Goal: Transaction & Acquisition: Purchase product/service

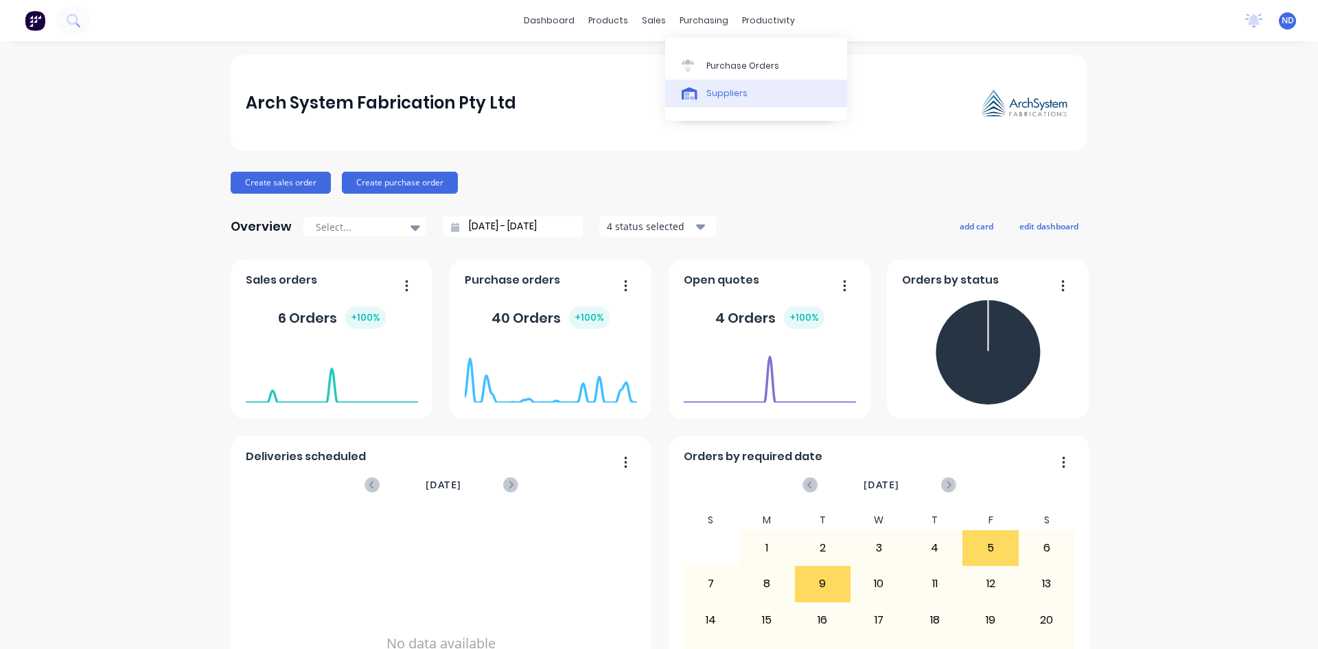
click at [714, 99] on div "Suppliers" at bounding box center [726, 93] width 41 height 12
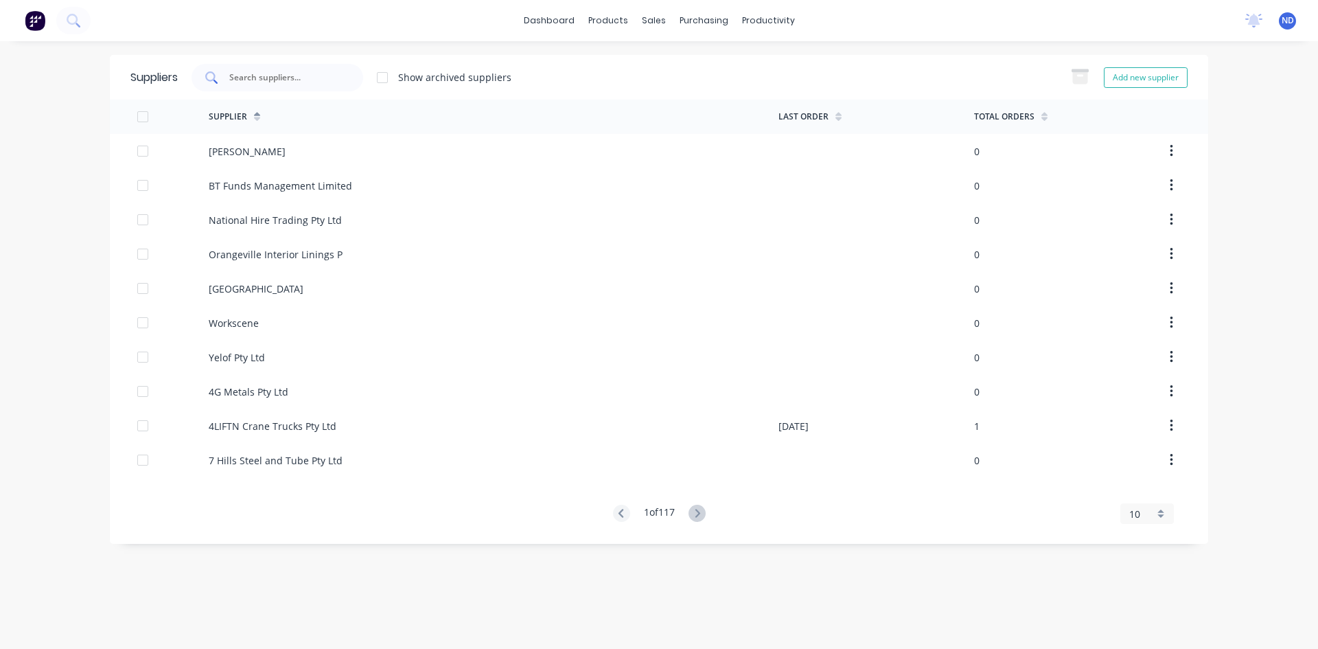
click at [280, 82] on input "text" at bounding box center [285, 78] width 114 height 14
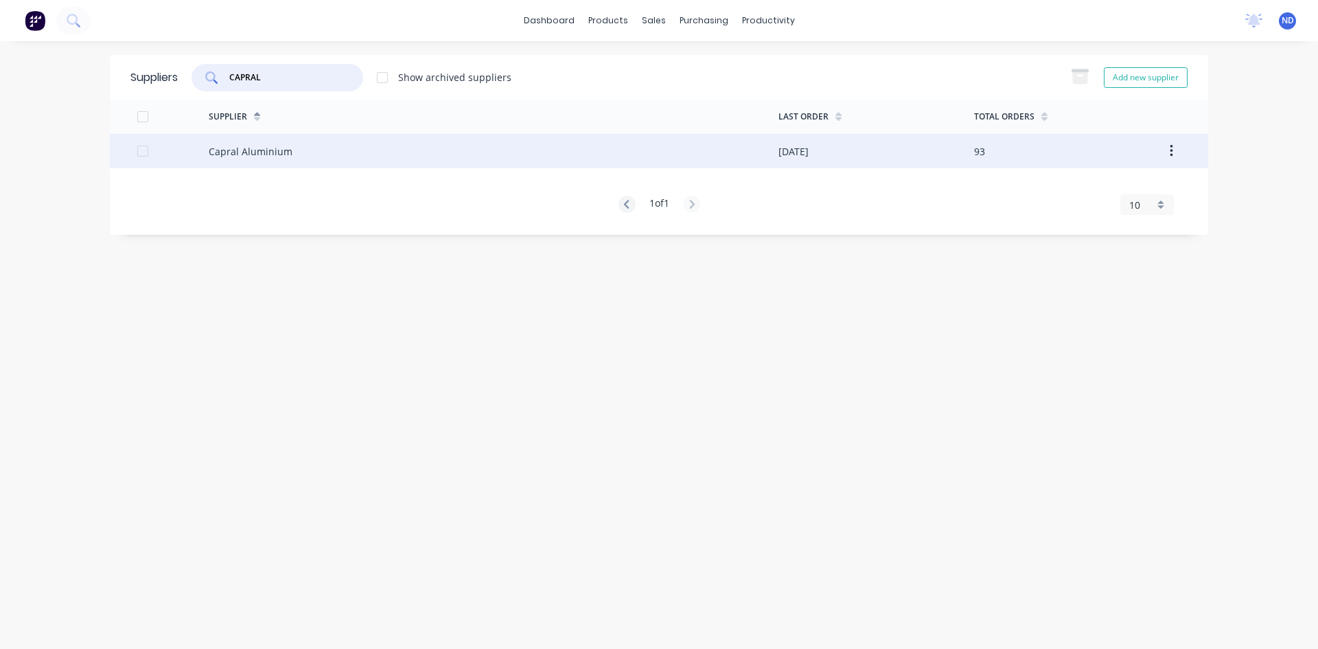
type input "CAPRAL"
click at [285, 152] on div "Capral Aluminium" at bounding box center [251, 151] width 84 height 14
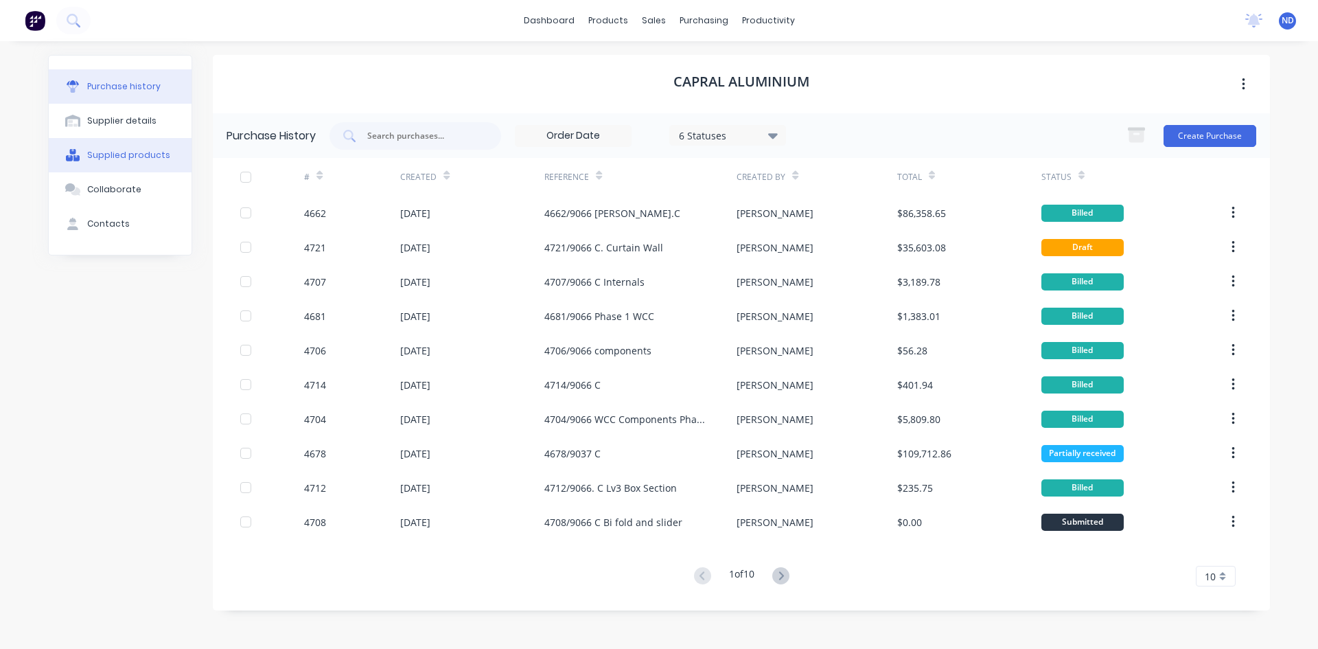
click at [108, 165] on button "Supplied products" at bounding box center [120, 155] width 143 height 34
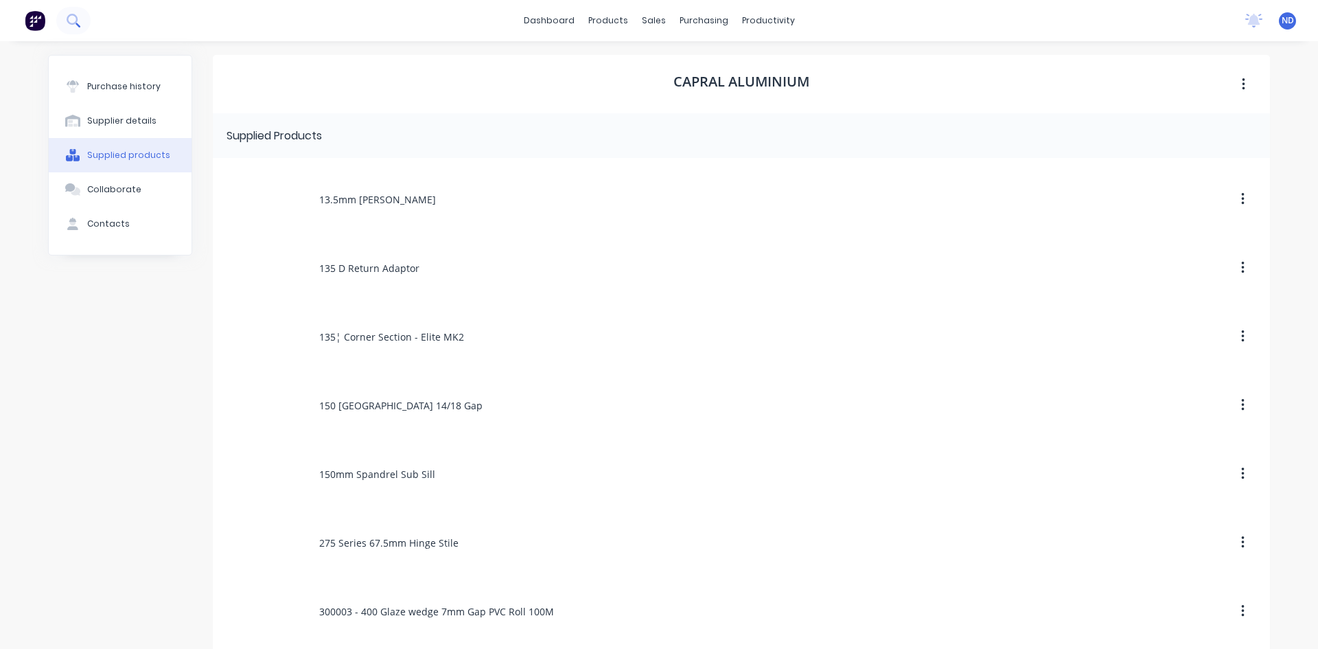
click at [79, 23] on icon at bounding box center [73, 20] width 13 height 13
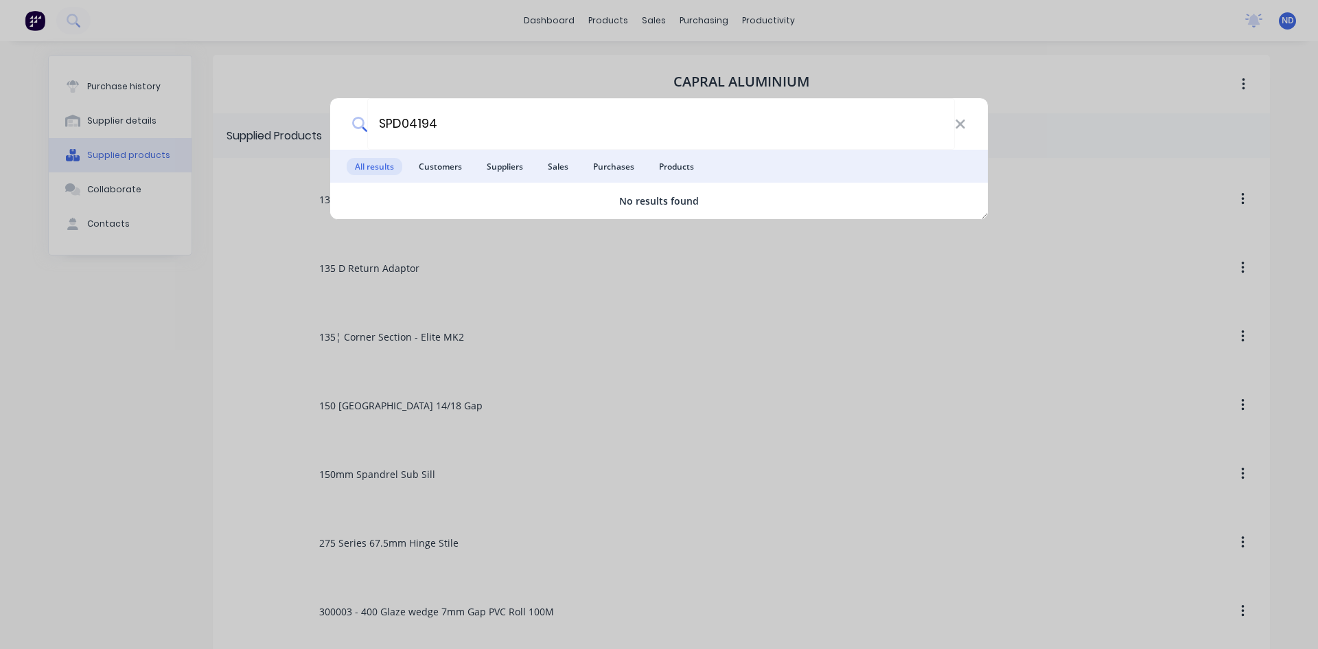
type input "SPD04194"
click at [958, 126] on icon at bounding box center [959, 123] width 9 height 9
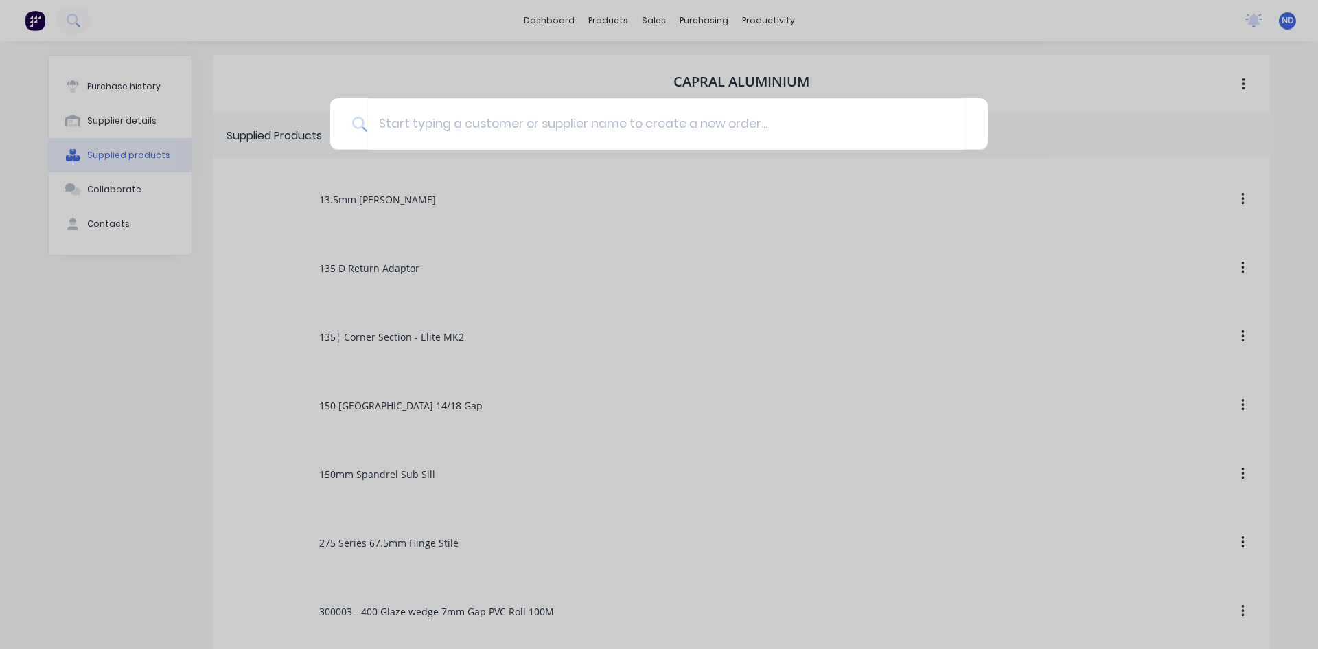
click at [533, 219] on div at bounding box center [659, 324] width 1318 height 649
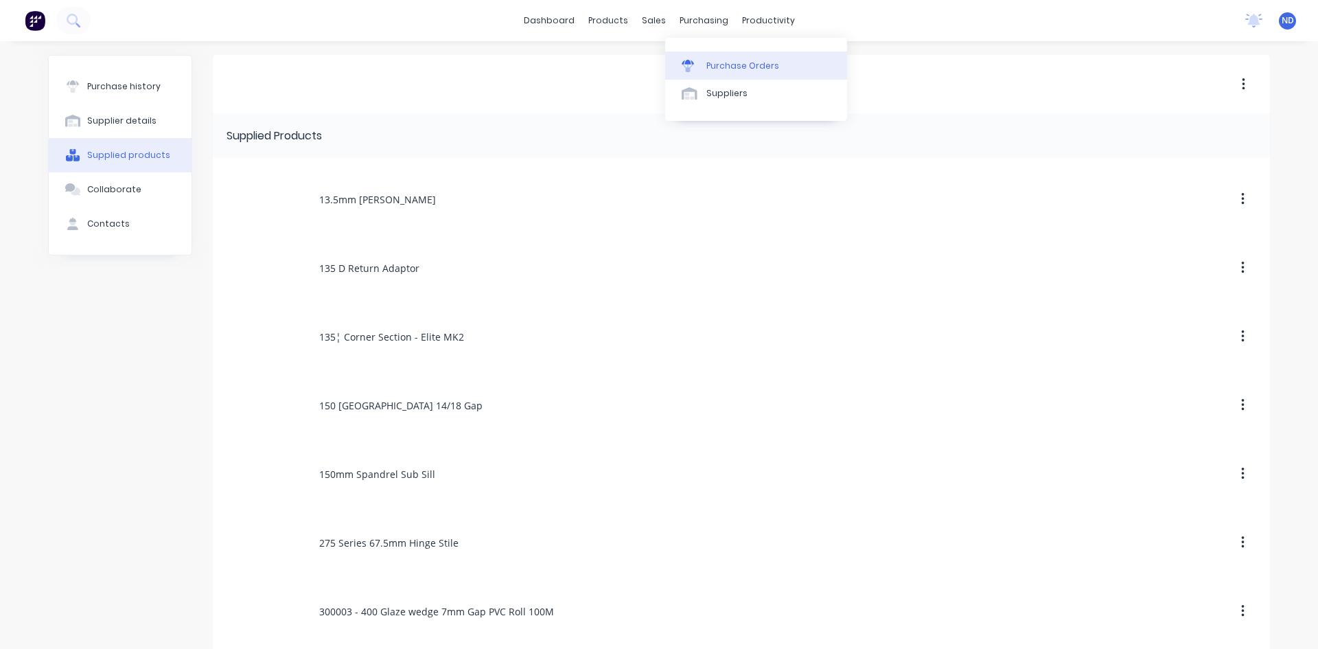
click at [719, 70] on div "Purchase Orders" at bounding box center [742, 66] width 73 height 12
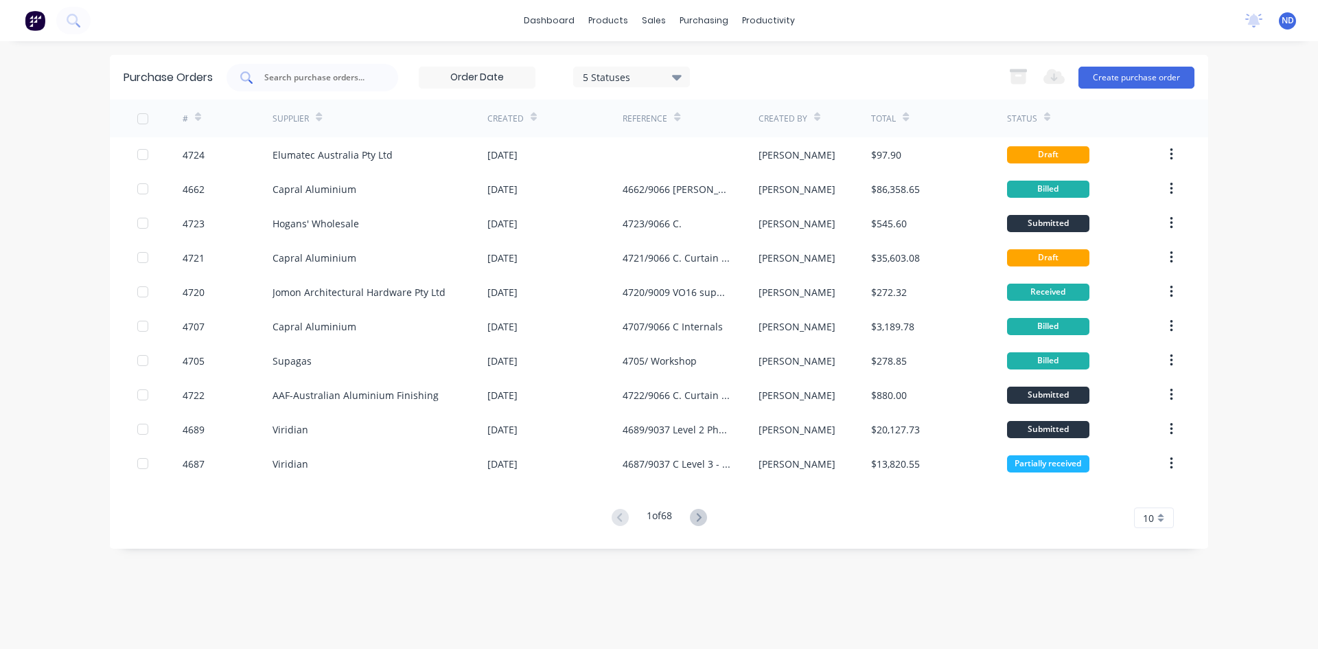
click at [333, 76] on input "text" at bounding box center [320, 78] width 114 height 14
type input "CAPRAL"
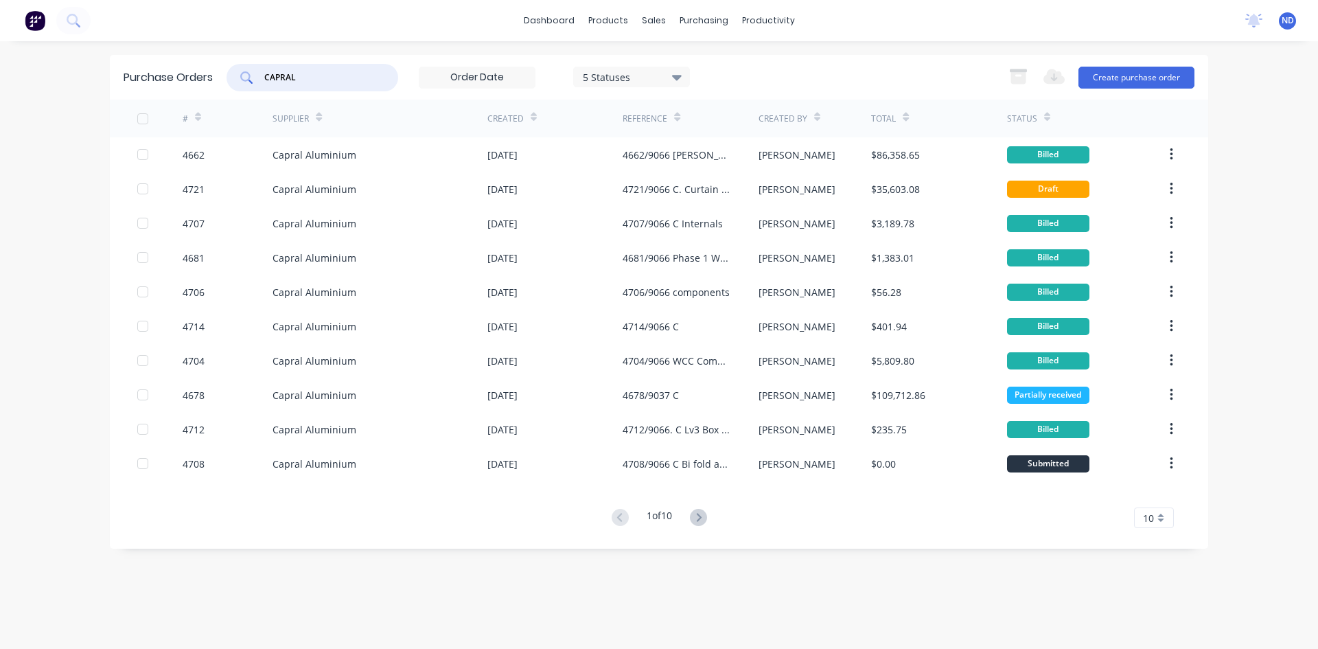
click at [533, 119] on icon at bounding box center [534, 119] width 6 height 4
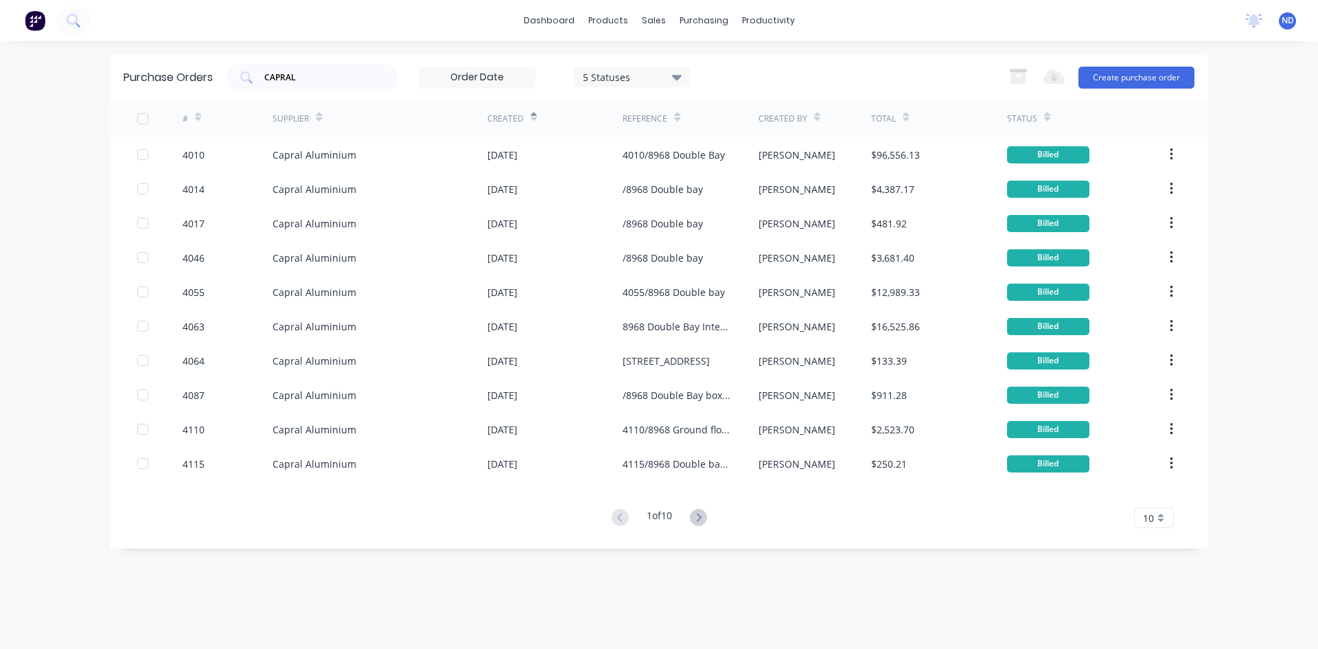
click at [533, 119] on icon at bounding box center [534, 119] width 6 height 4
click at [699, 515] on icon at bounding box center [698, 517] width 17 height 17
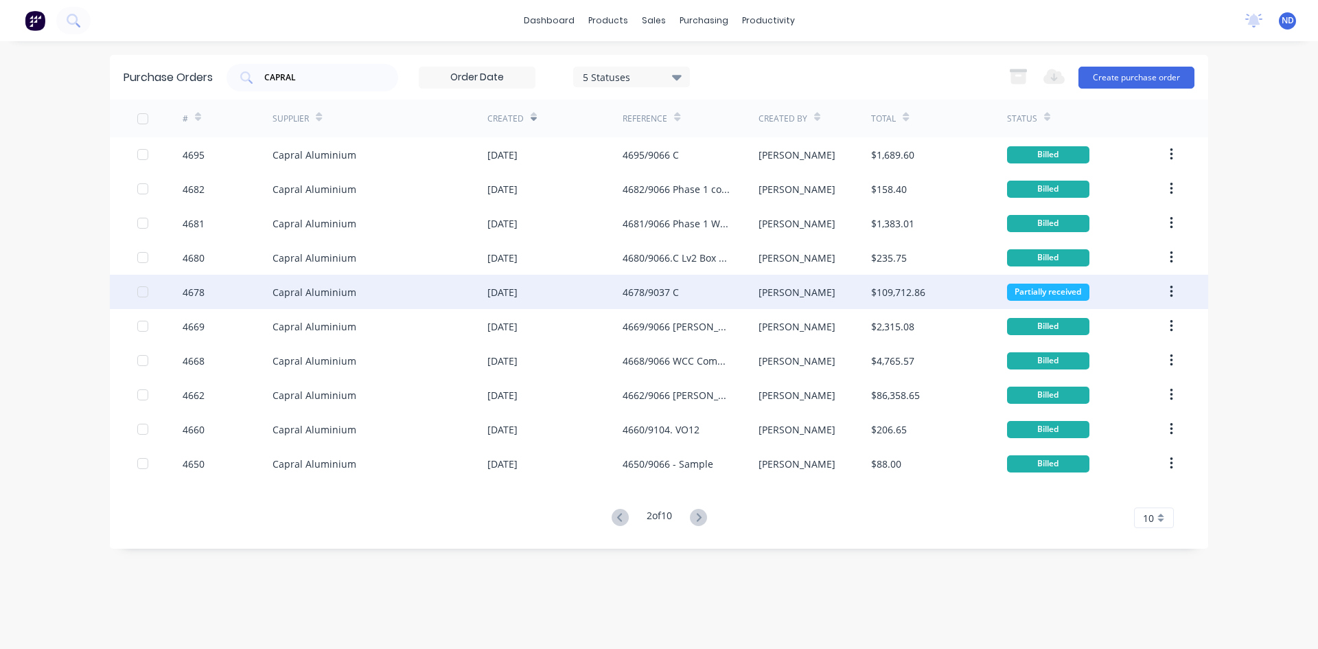
click at [664, 296] on div "4678/9037 C" at bounding box center [650, 292] width 56 height 14
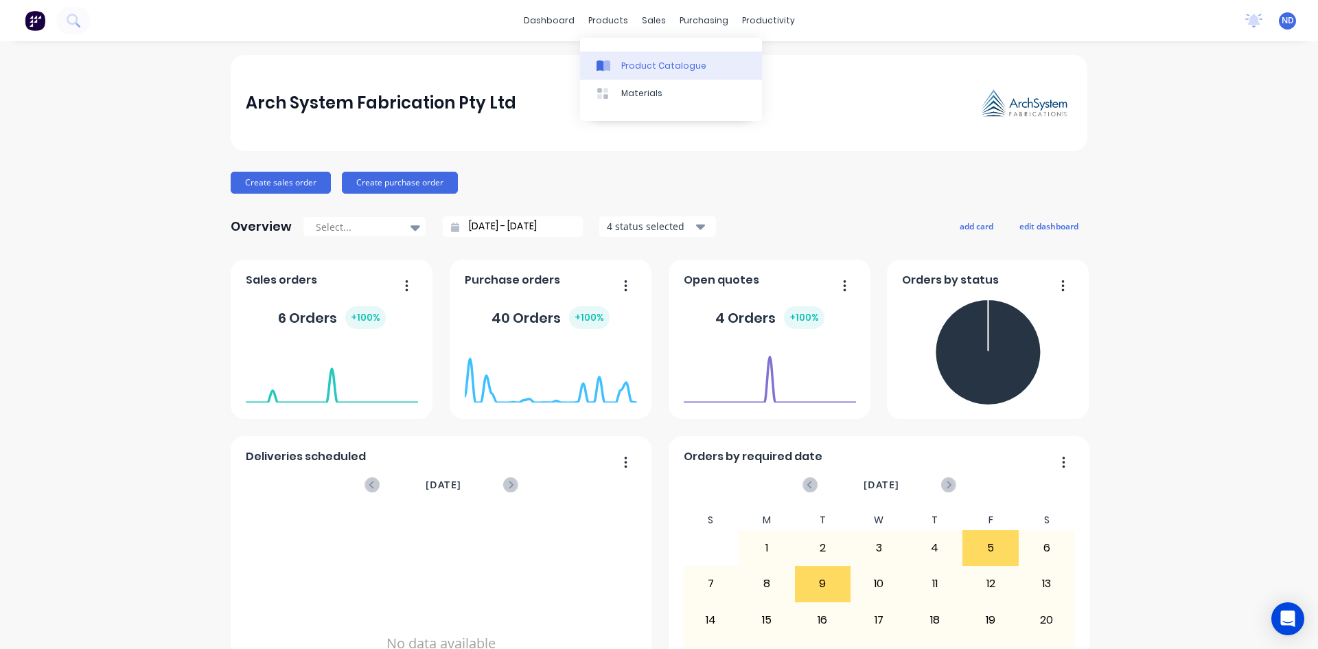
click at [608, 69] on icon at bounding box center [606, 65] width 7 height 11
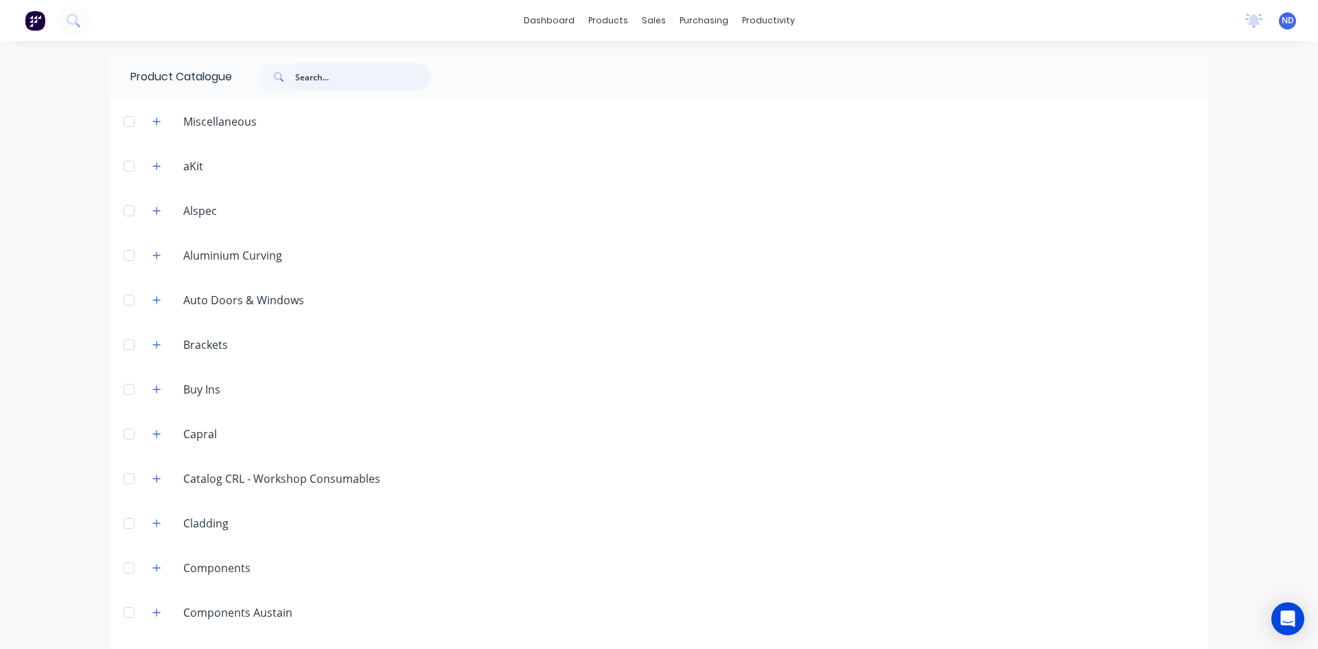
click at [359, 77] on input "text" at bounding box center [363, 76] width 136 height 27
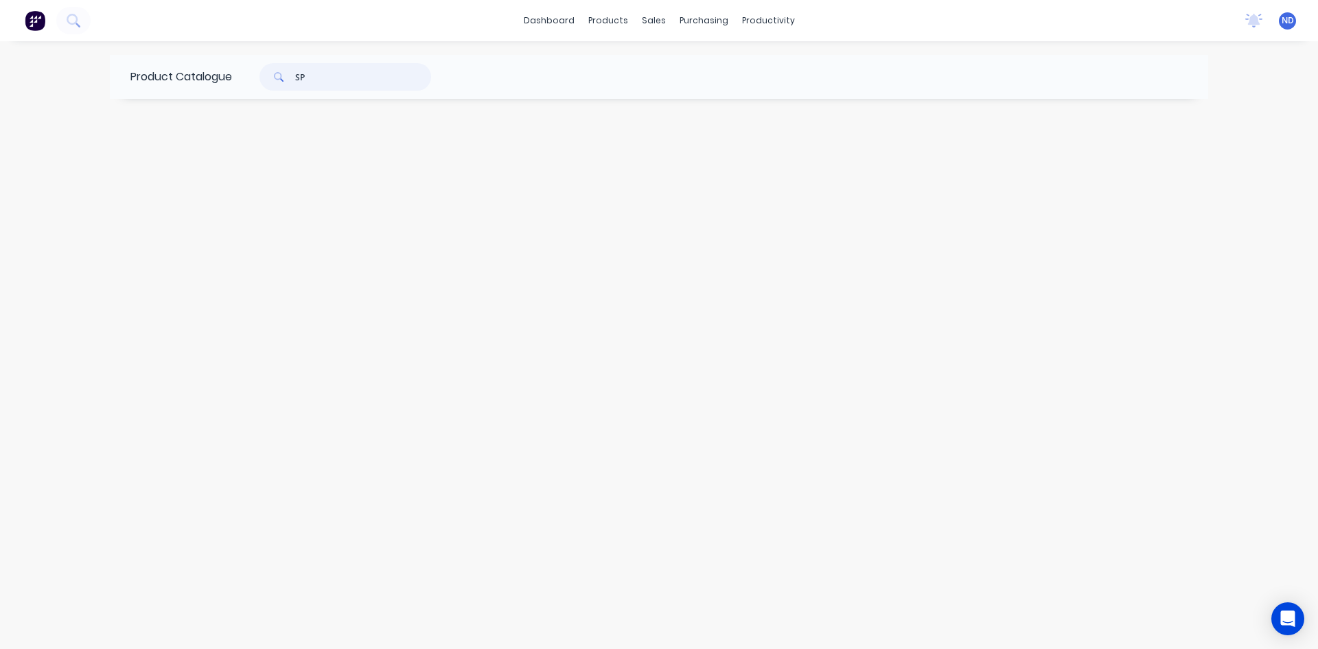
type input "S"
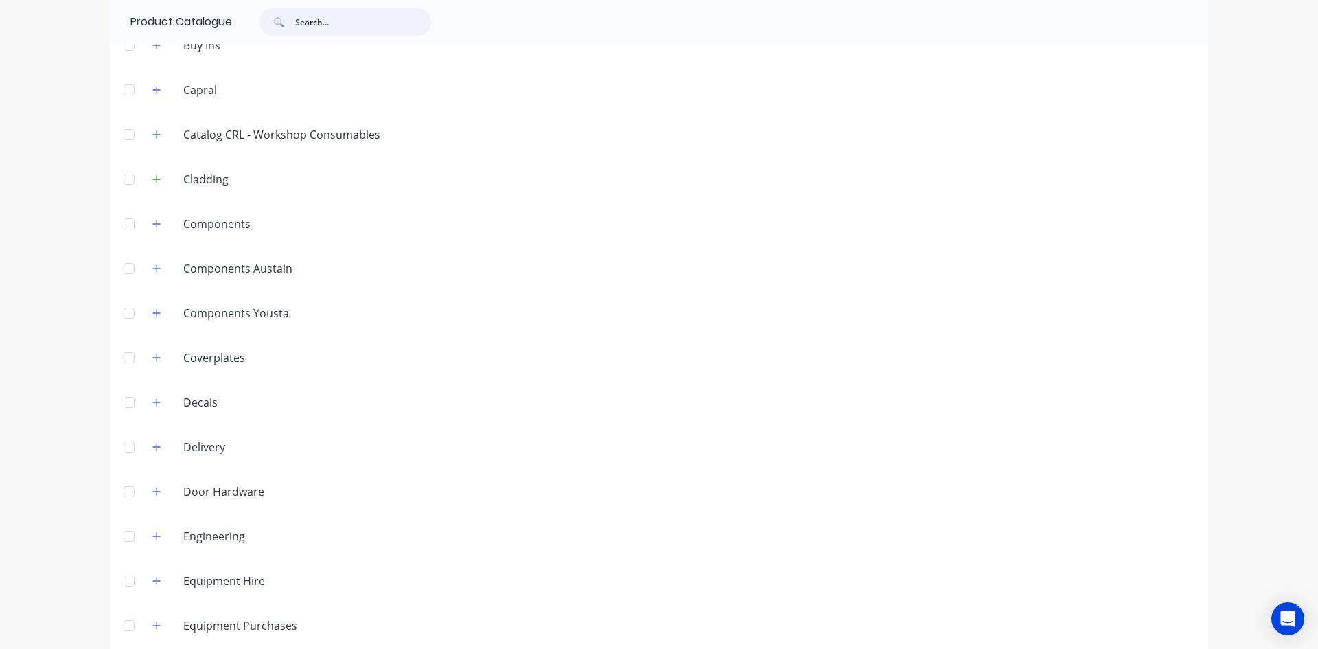
scroll to position [343, 0]
click at [200, 86] on div "Capral" at bounding box center [200, 90] width 56 height 16
click at [156, 95] on icon "button" at bounding box center [156, 91] width 8 height 10
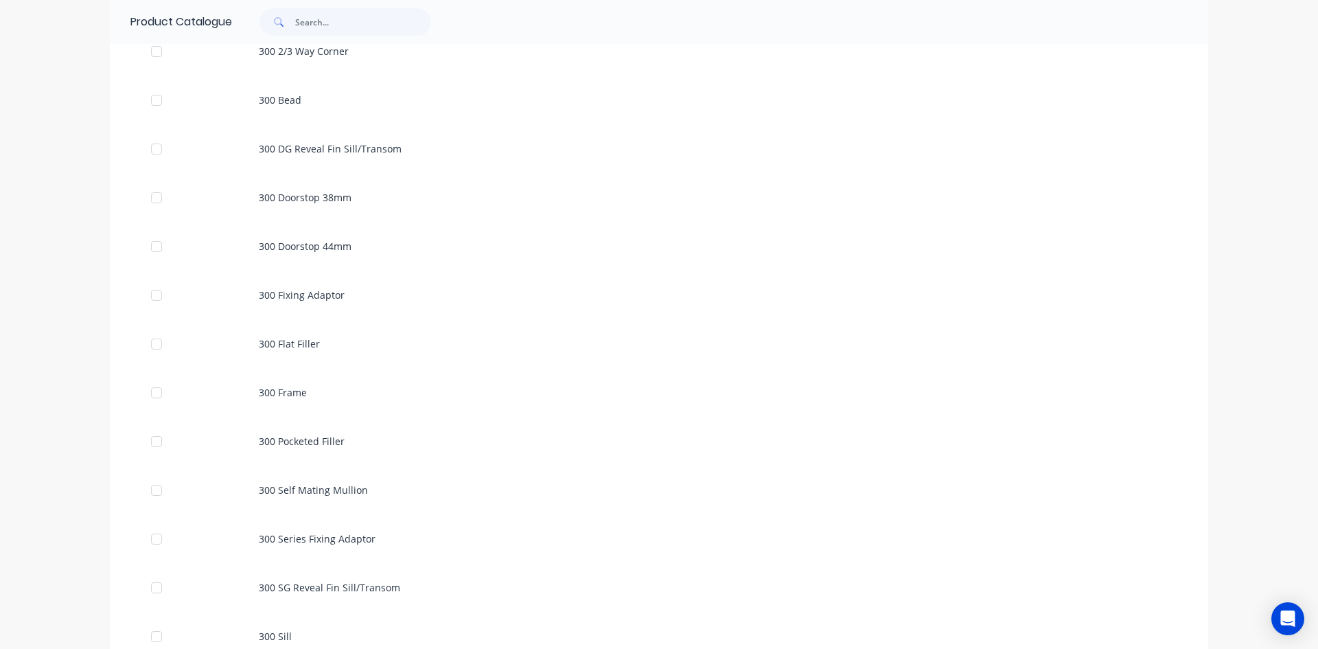
scroll to position [7961, 0]
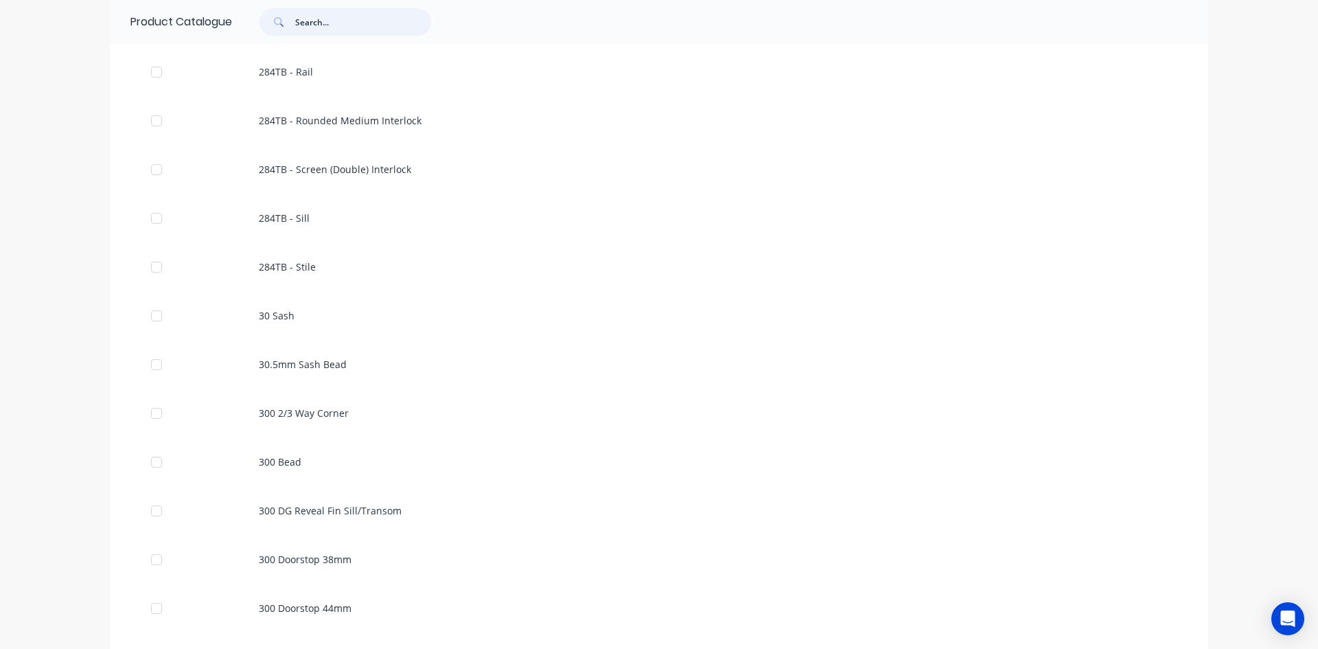
click at [334, 27] on input "text" at bounding box center [363, 21] width 136 height 27
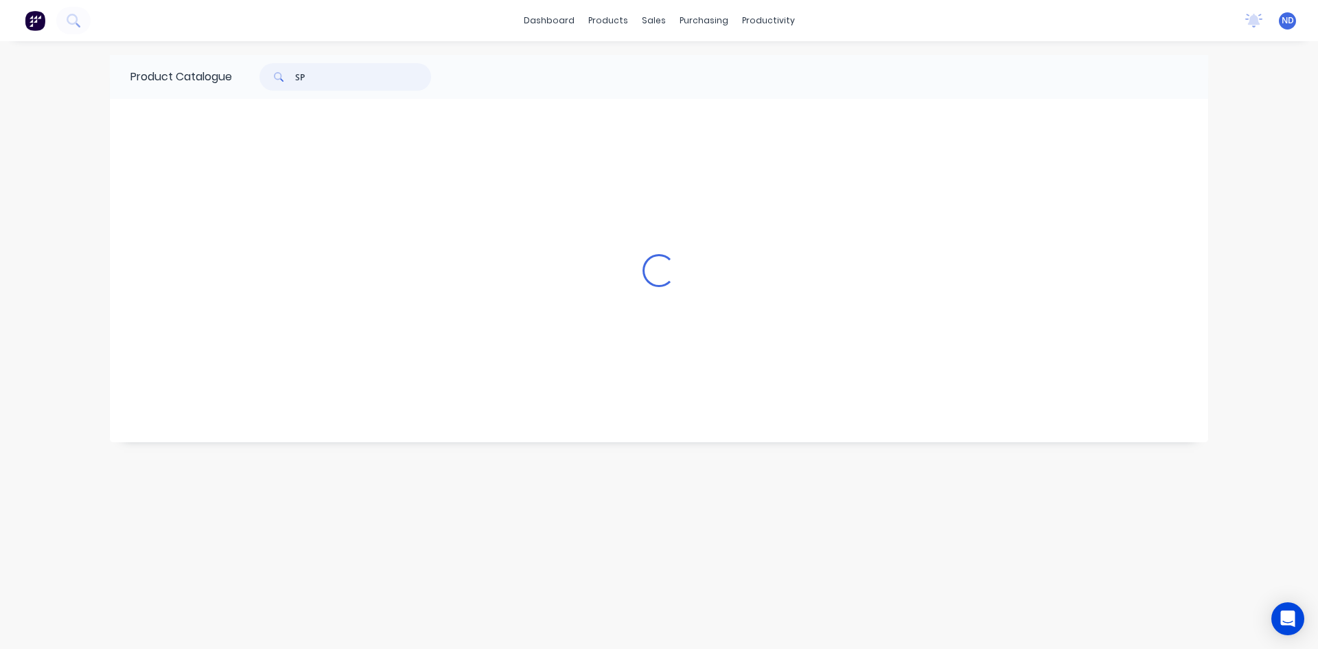
scroll to position [0, 0]
type input "S"
click at [697, 25] on div "purchasing" at bounding box center [704, 20] width 62 height 21
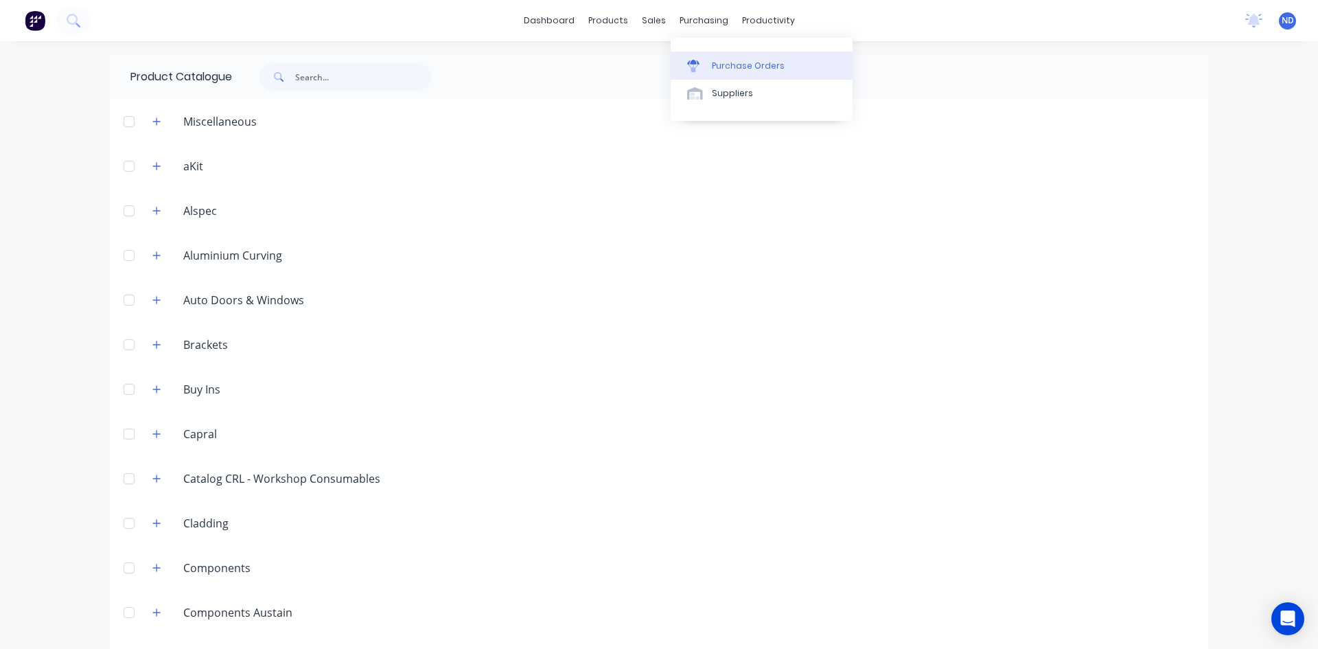
click at [734, 65] on div "Purchase Orders" at bounding box center [748, 66] width 73 height 12
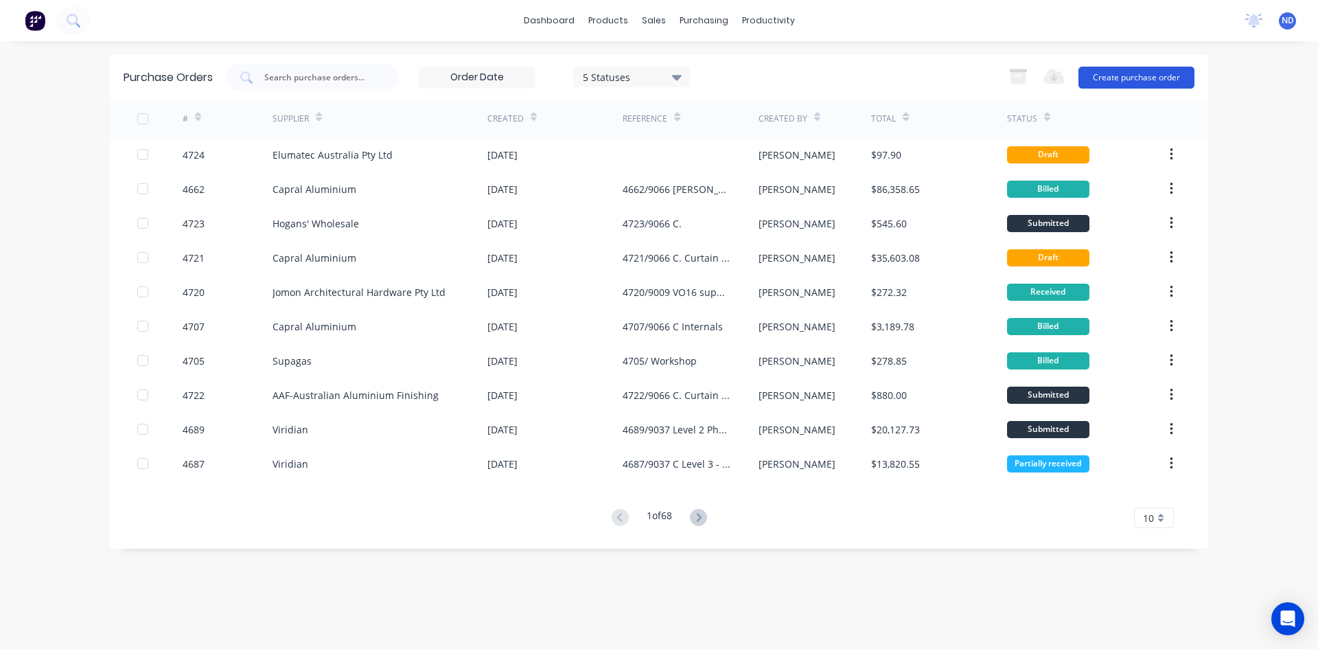
click at [1139, 78] on button "Create purchase order" at bounding box center [1136, 78] width 116 height 22
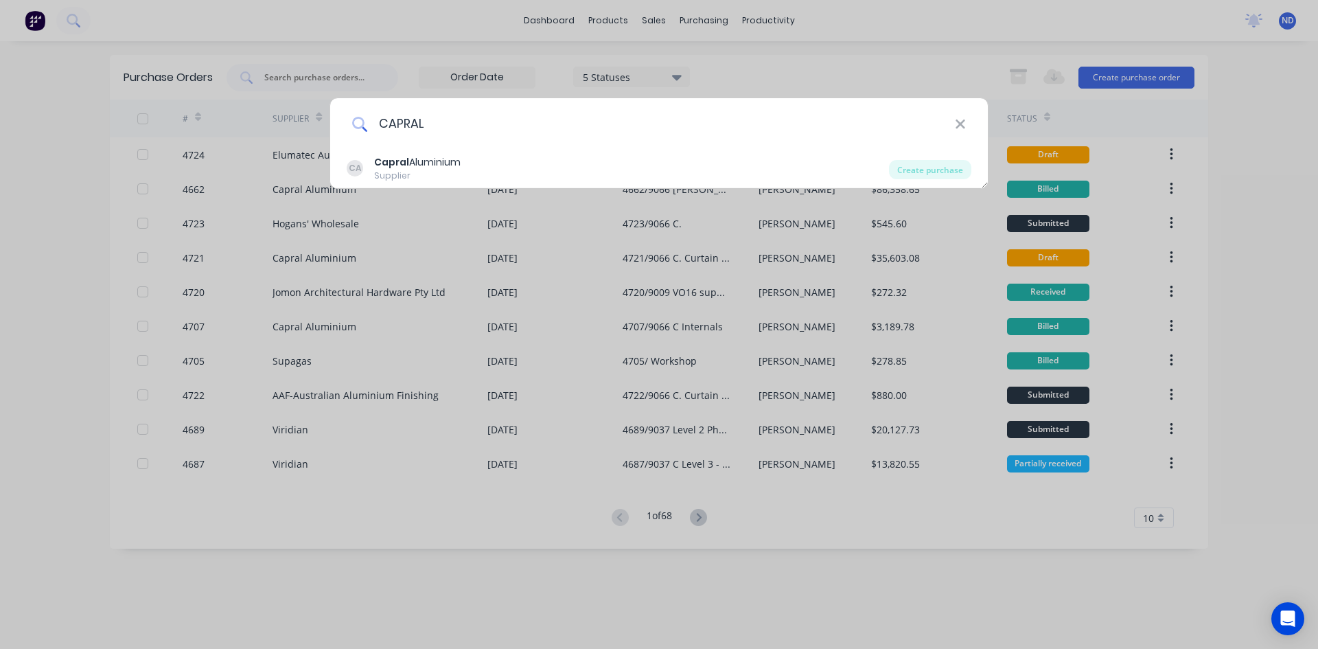
type input "CAPRAL"
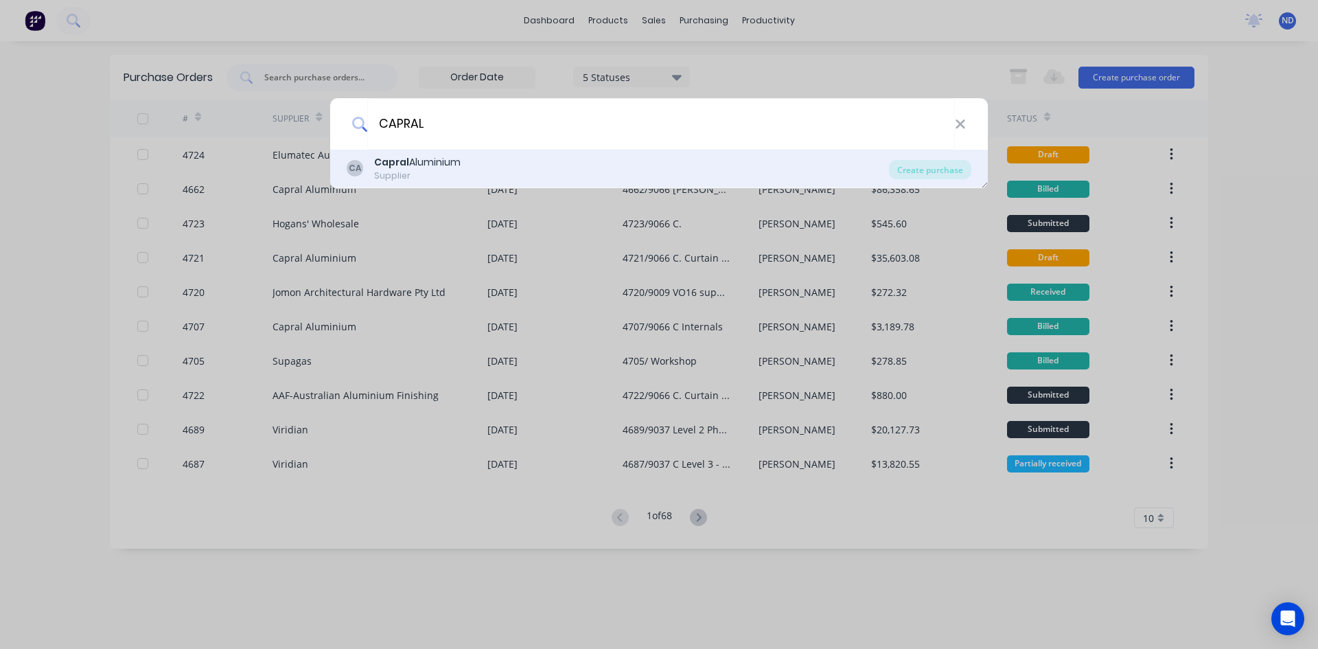
click at [446, 176] on div "Supplier" at bounding box center [417, 176] width 86 height 12
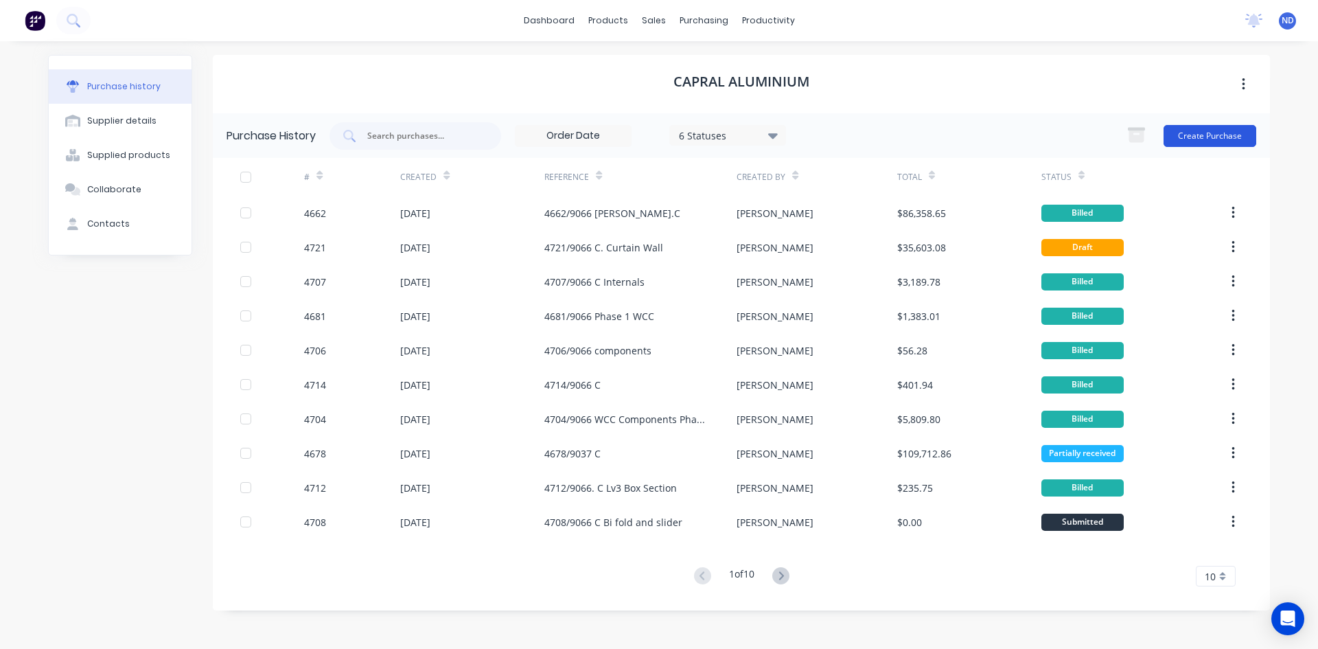
click at [1211, 135] on button "Create Purchase" at bounding box center [1209, 136] width 93 height 22
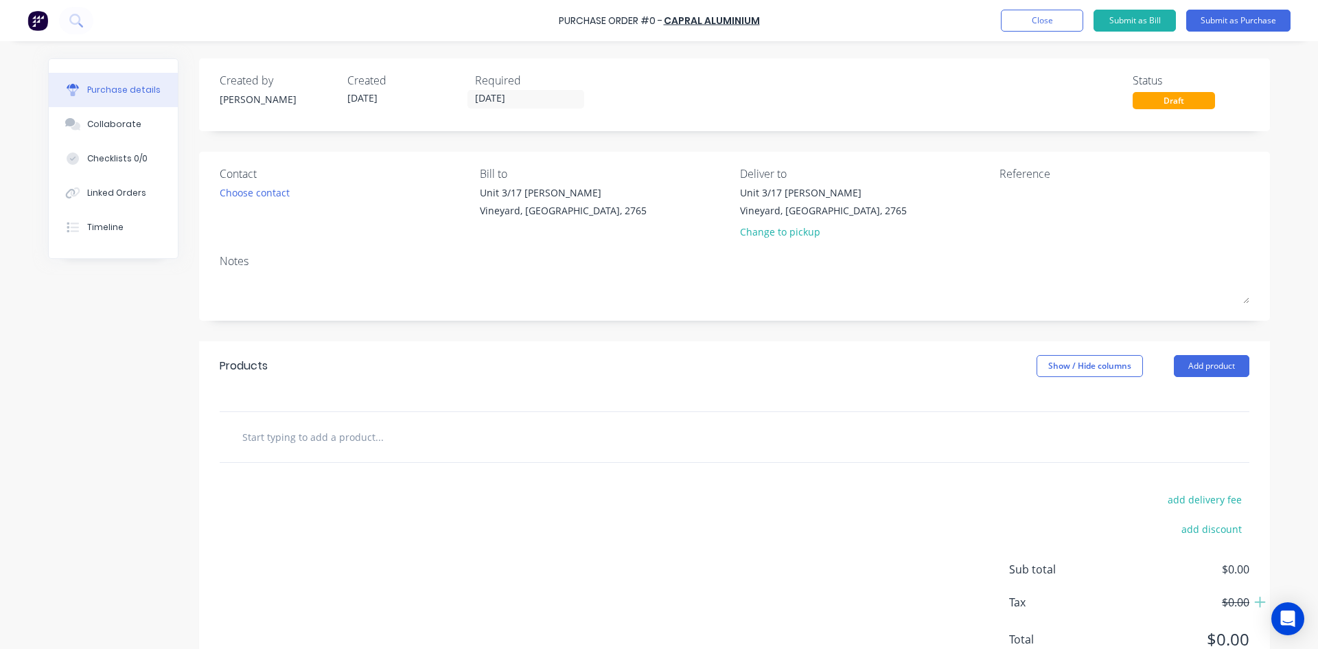
click at [395, 432] on input "text" at bounding box center [379, 436] width 275 height 27
type input "SPD04194"
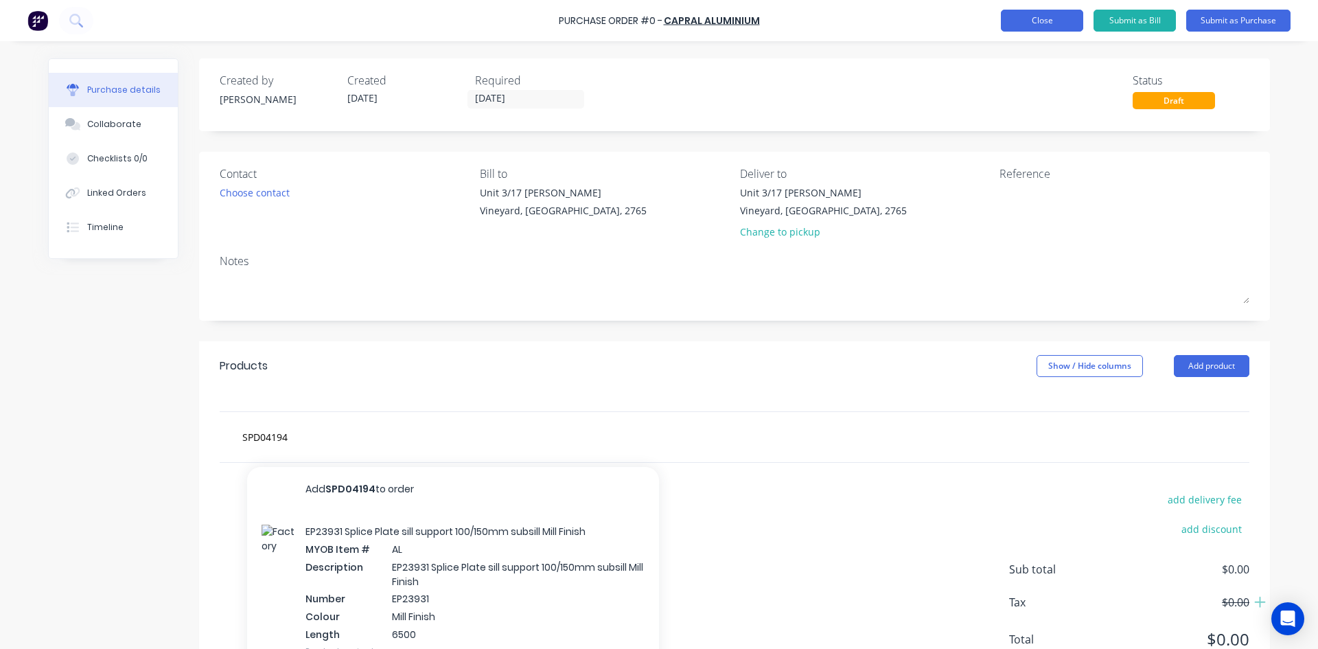
click at [1034, 14] on button "Close" at bounding box center [1042, 21] width 82 height 22
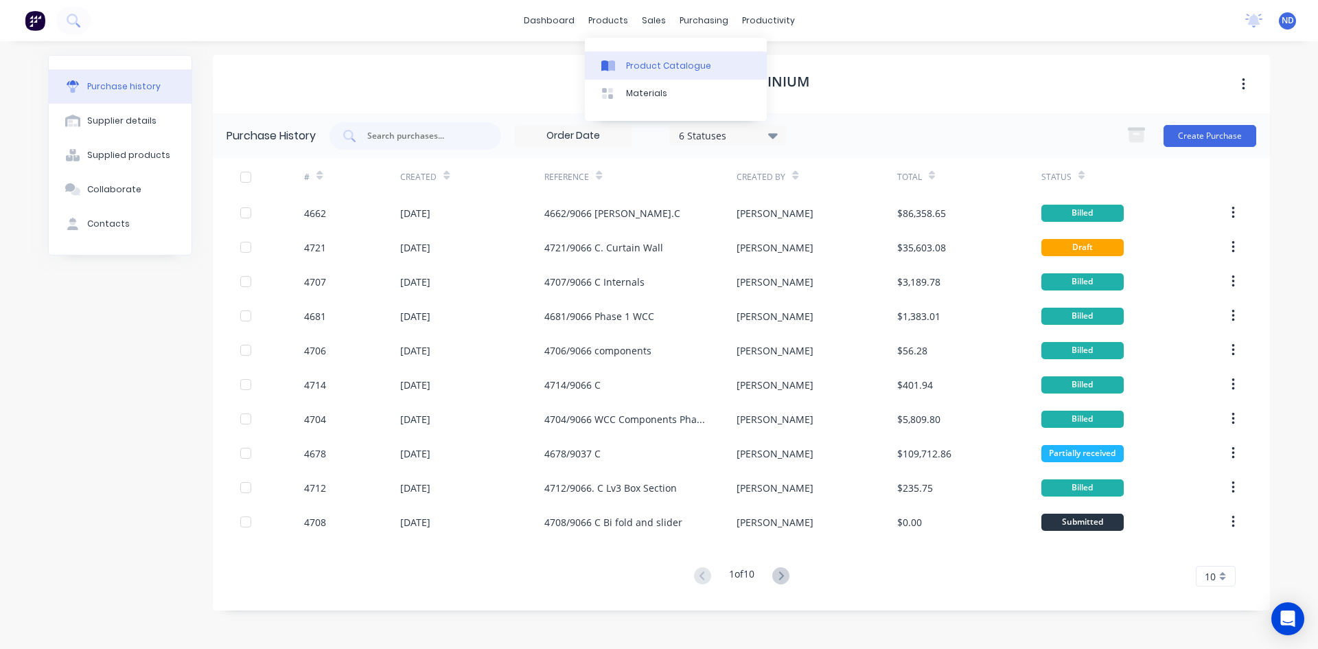
click at [627, 64] on div "Product Catalogue" at bounding box center [668, 66] width 85 height 12
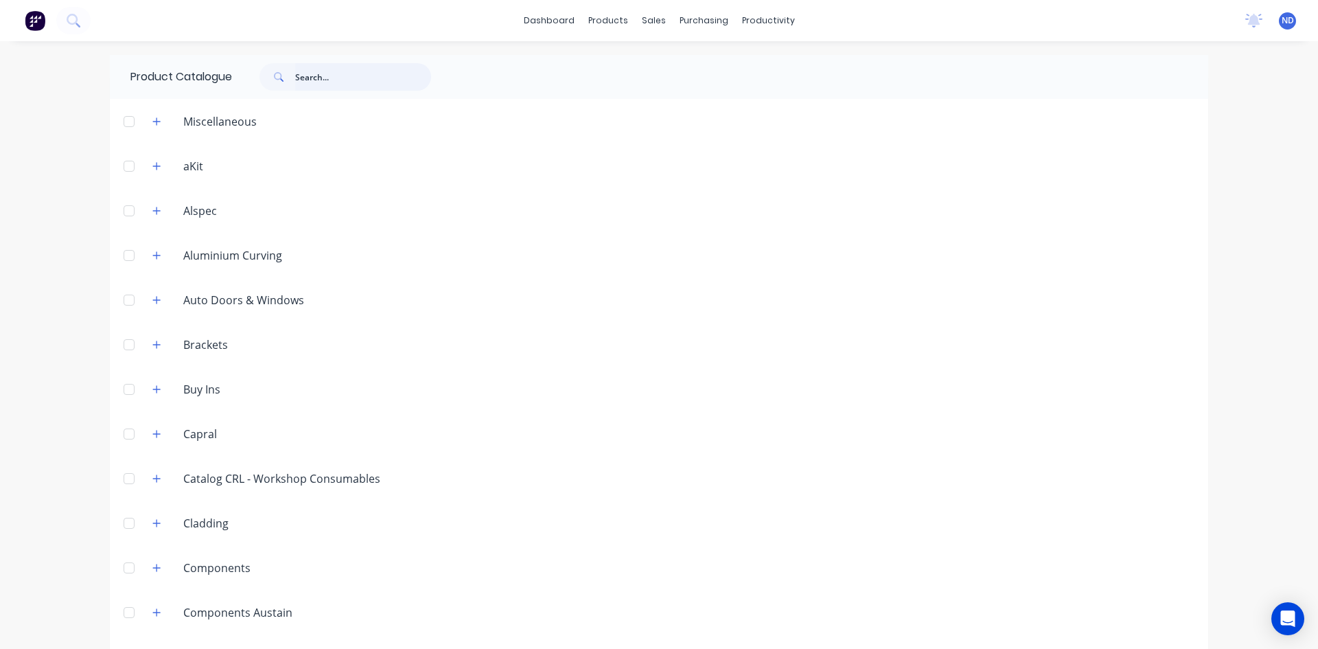
click at [343, 70] on input "text" at bounding box center [363, 76] width 136 height 27
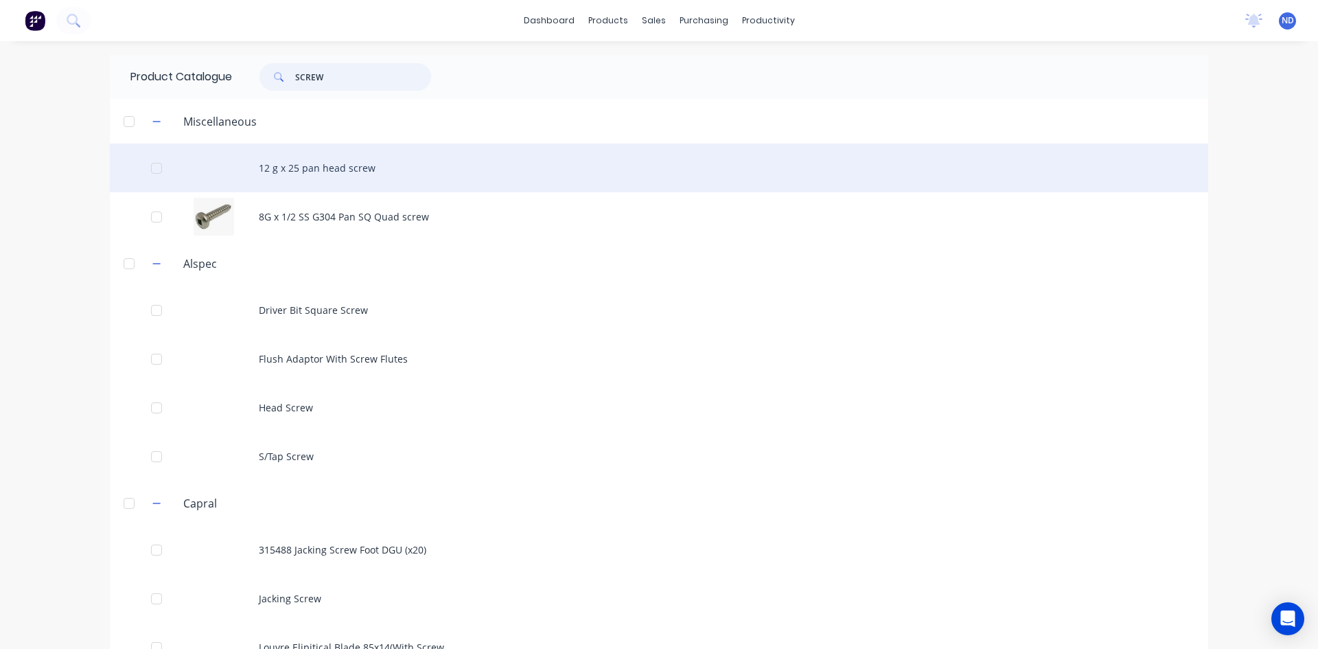
type input "SCREW"
click at [279, 170] on div "12 g x 25 pan head screw" at bounding box center [659, 167] width 1098 height 49
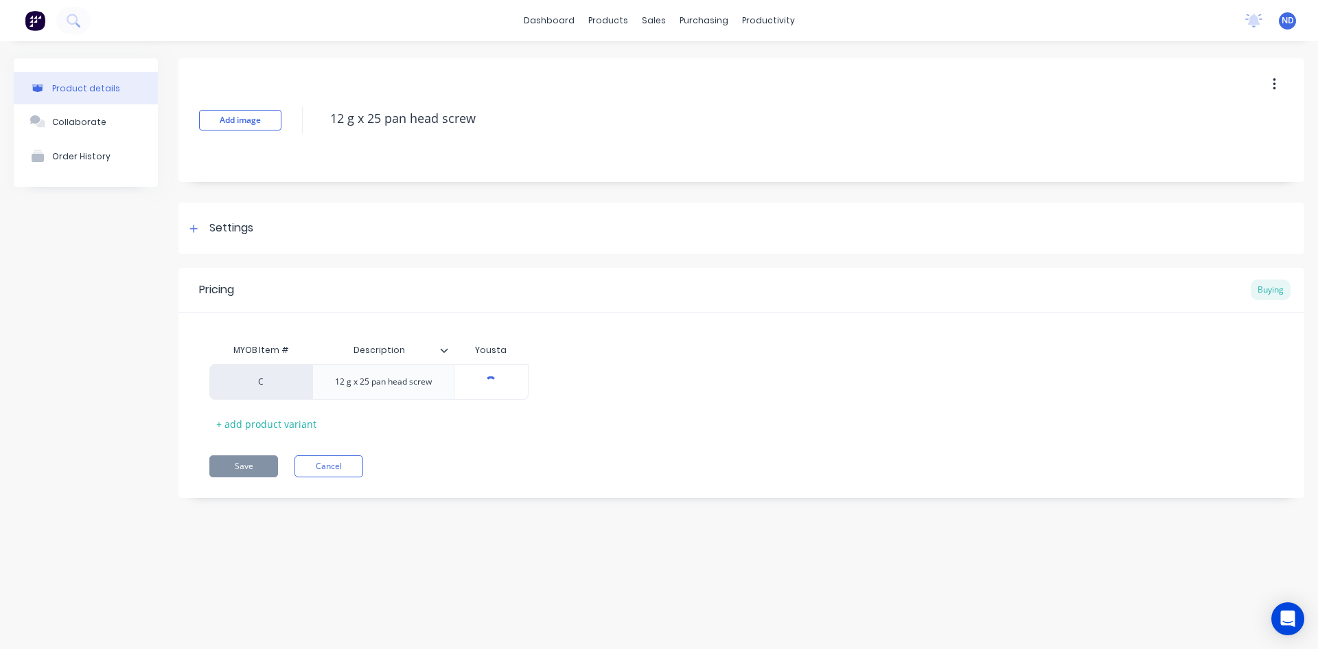
type textarea "x"
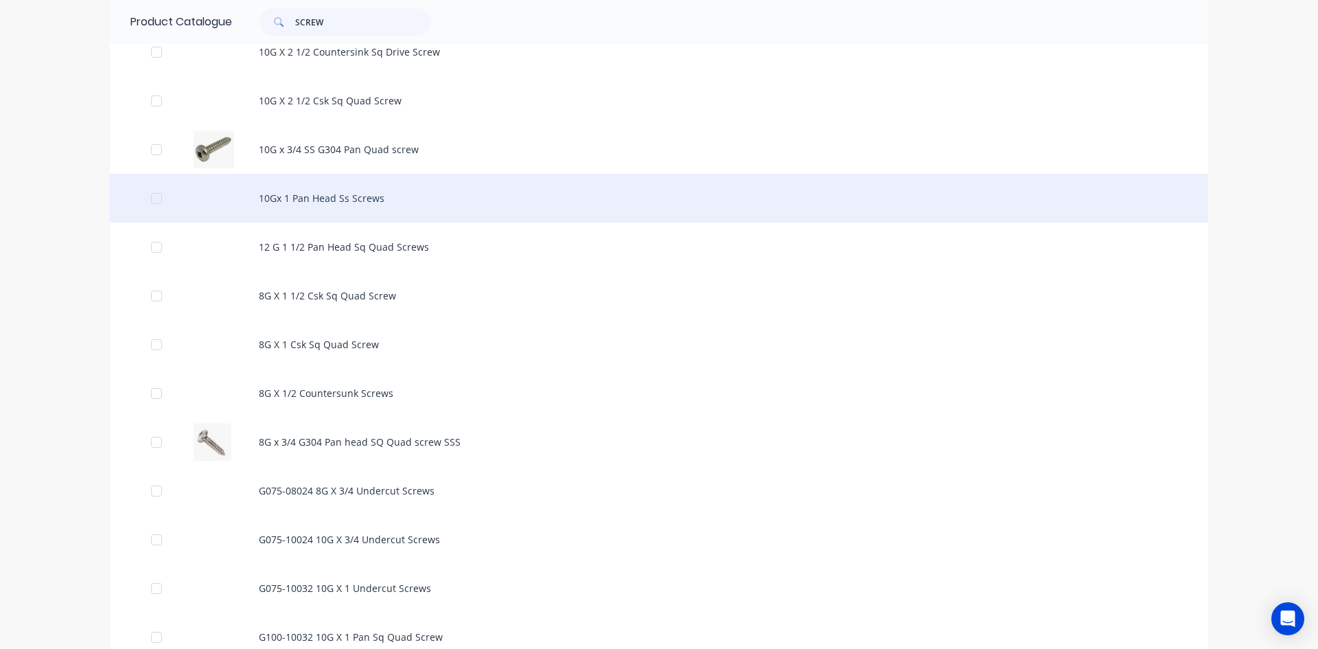
scroll to position [1098, 0]
